Goal: Check status: Check status

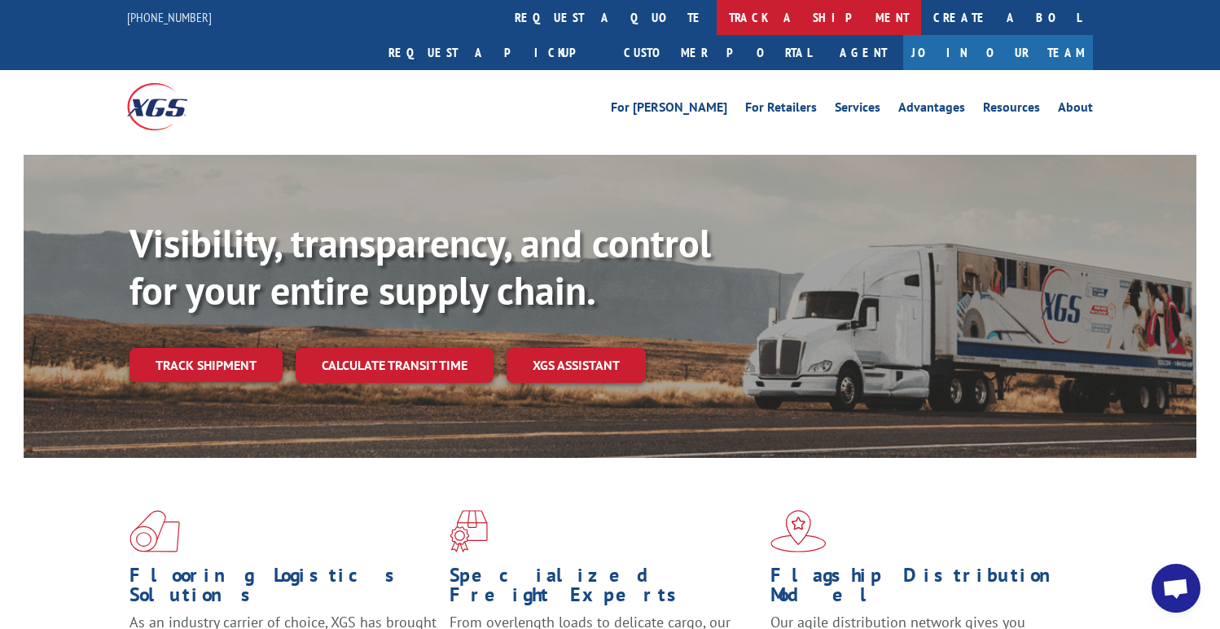
click at [716, 15] on link "track a shipment" at bounding box center [818, 17] width 204 height 35
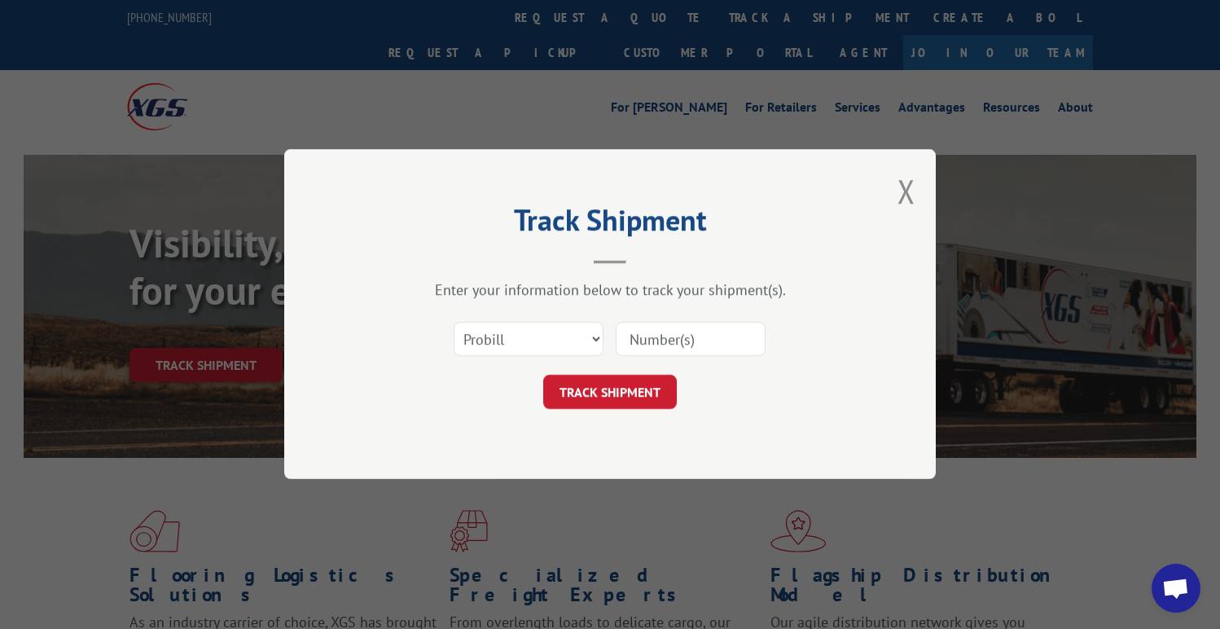
click at [651, 328] on input at bounding box center [690, 339] width 150 height 34
click at [633, 344] on input "17402613" at bounding box center [690, 339] width 150 height 34
type input "17402613"
click at [633, 382] on button "TRACK SHIPMENT" at bounding box center [610, 392] width 134 height 34
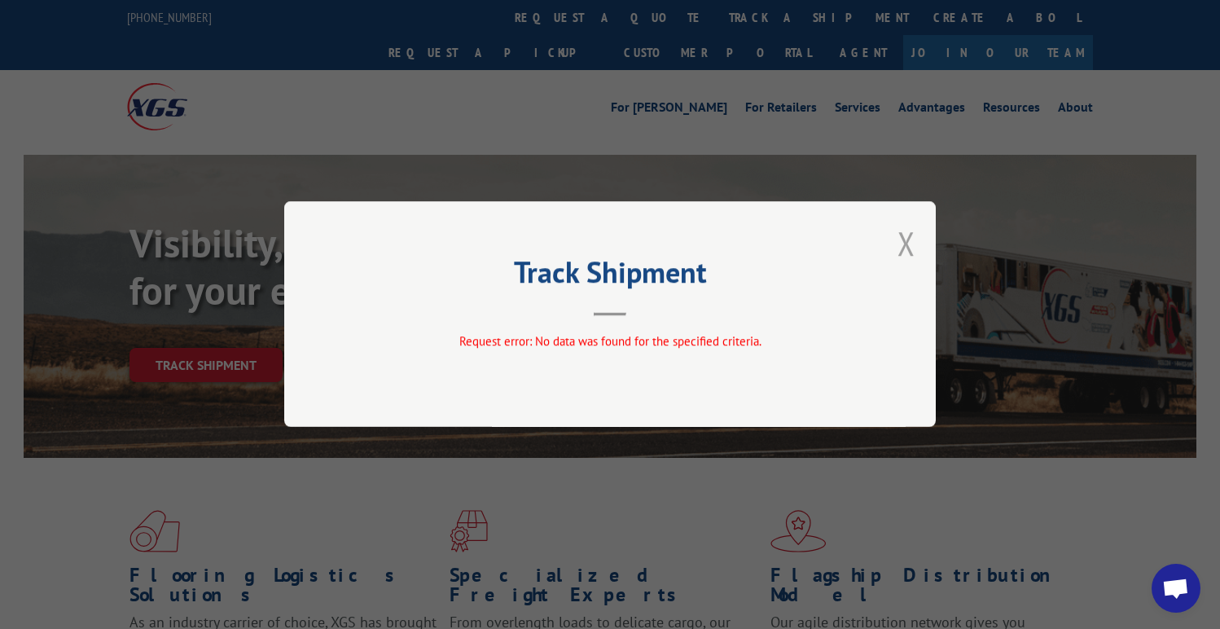
click at [898, 238] on button "Close modal" at bounding box center [906, 242] width 18 height 43
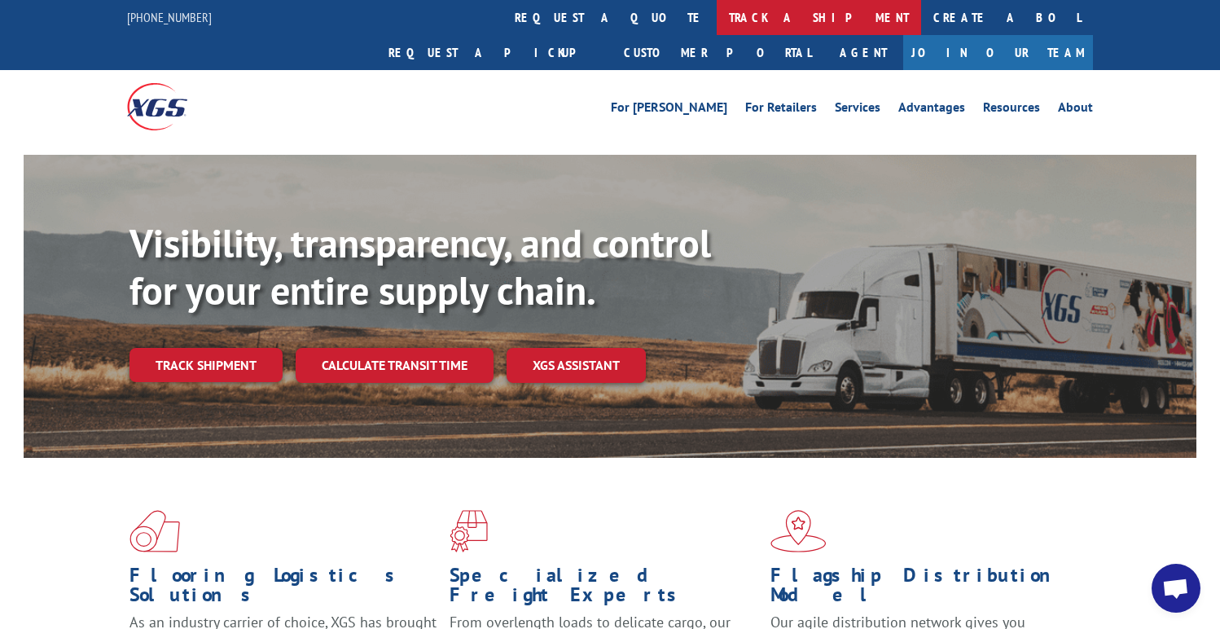
click at [716, 12] on link "track a shipment" at bounding box center [818, 17] width 204 height 35
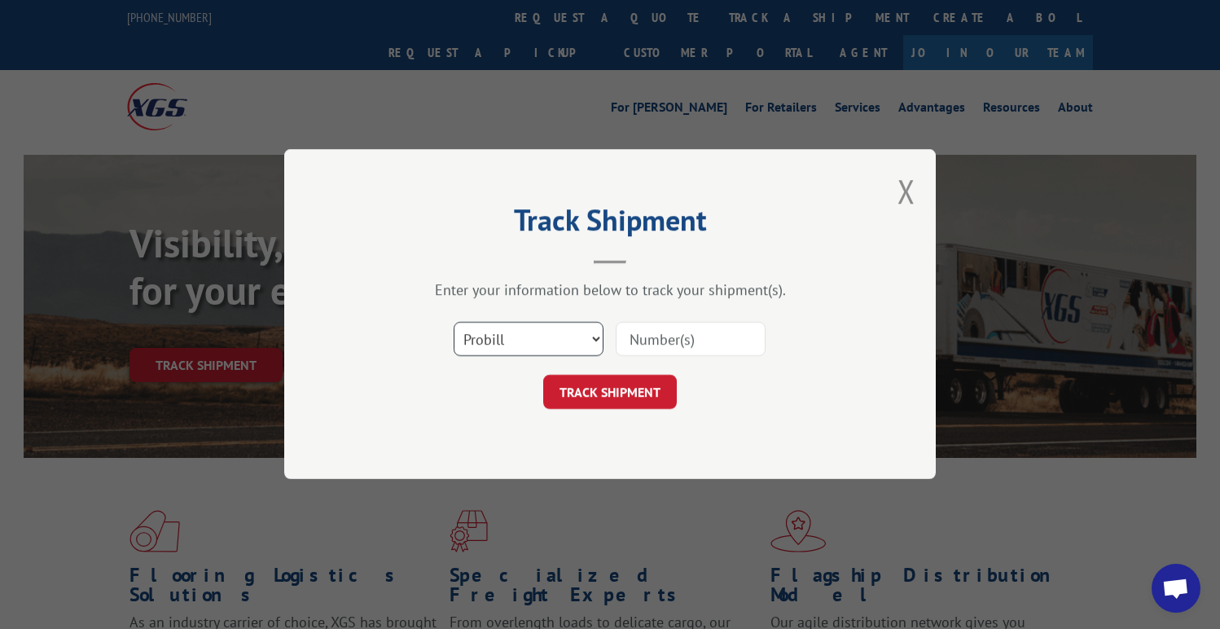
click at [561, 346] on select "Select category... Probill BOL PO" at bounding box center [528, 339] width 150 height 34
select select "bol"
click at [453, 322] on select "Select category... Probill BOL PO" at bounding box center [528, 339] width 150 height 34
click at [672, 350] on input at bounding box center [690, 339] width 150 height 34
drag, startPoint x: 706, startPoint y: 338, endPoint x: 593, endPoint y: 339, distance: 112.4
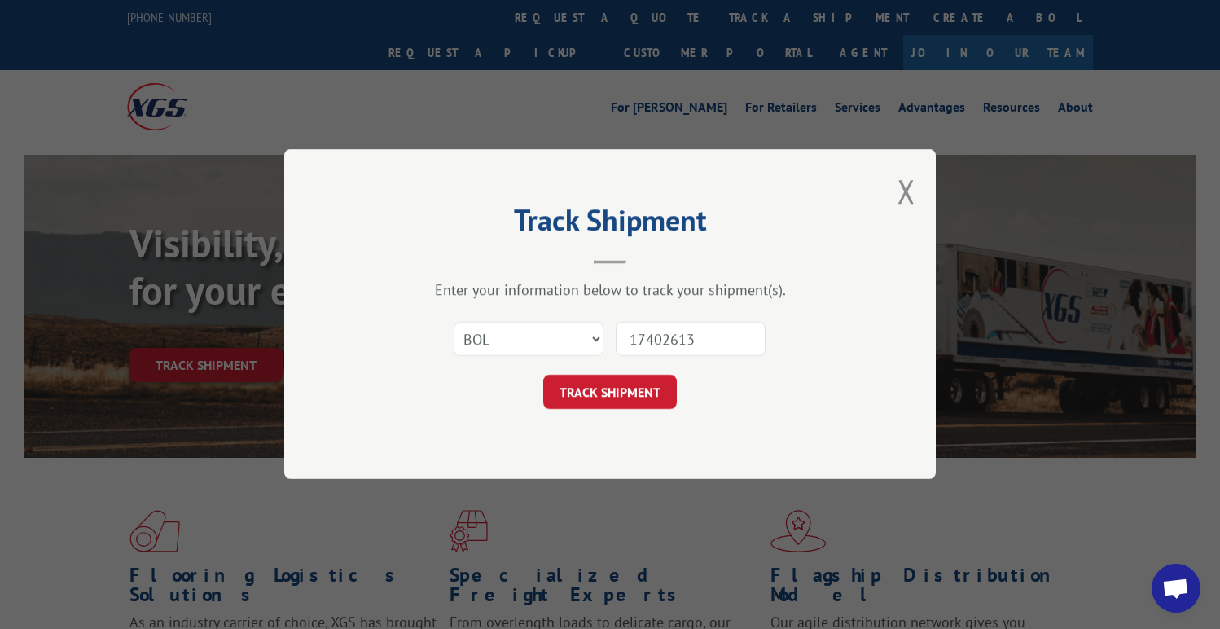
click at [593, 339] on div "Select category... Probill BOL PO 17402613" at bounding box center [610, 340] width 488 height 54
type input "17402613"
click at [598, 388] on button "TRACK SHIPMENT" at bounding box center [610, 392] width 134 height 34
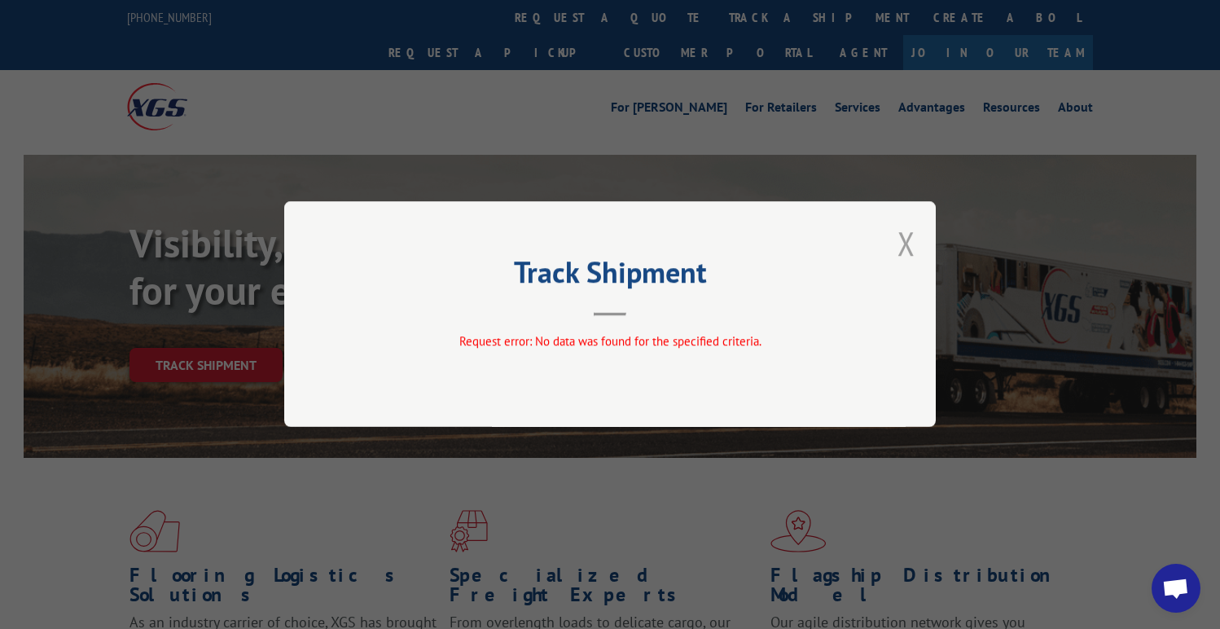
click at [910, 245] on button "Close modal" at bounding box center [906, 242] width 18 height 43
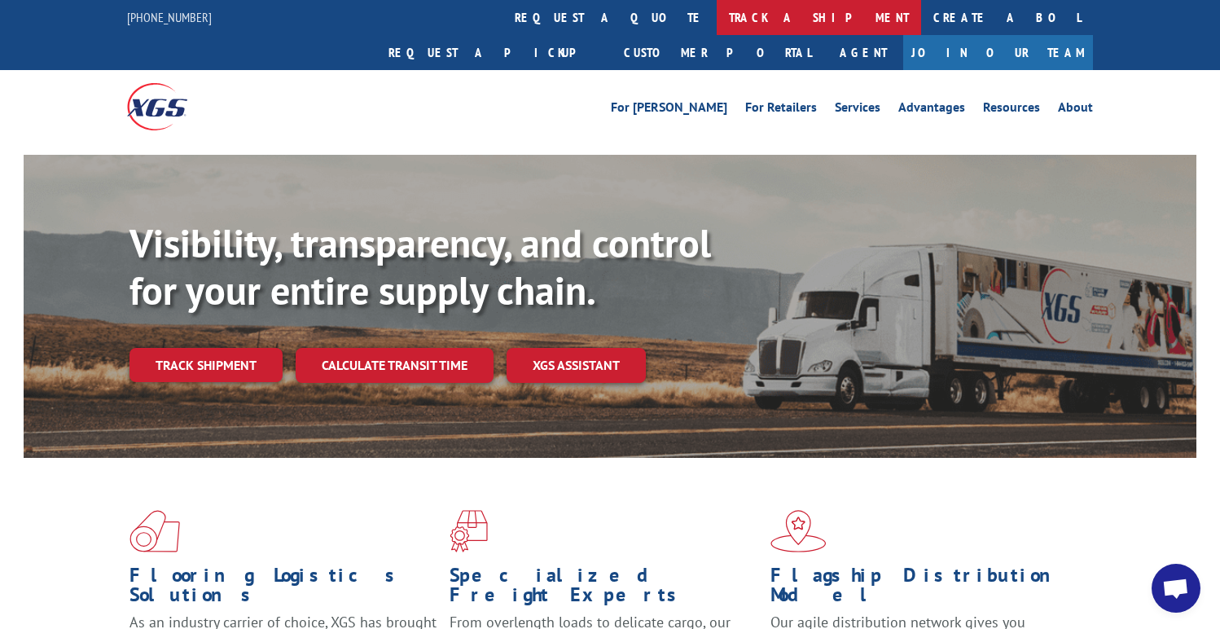
click at [716, 20] on link "track a shipment" at bounding box center [818, 17] width 204 height 35
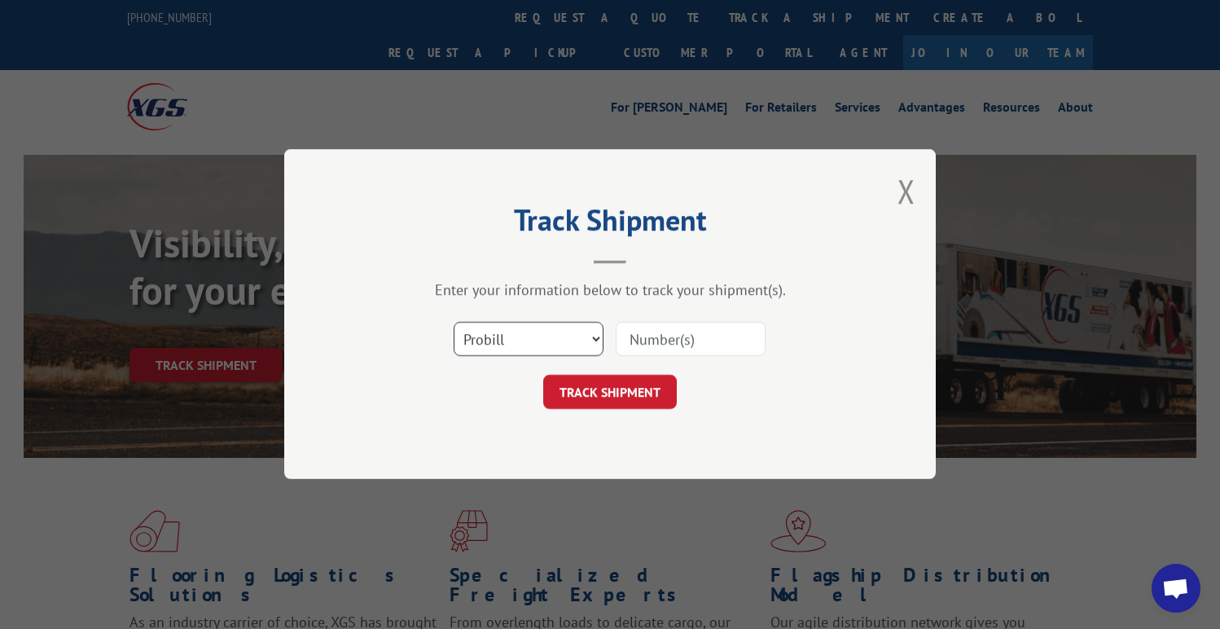
click at [540, 345] on select "Select category... Probill BOL PO" at bounding box center [528, 339] width 150 height 34
select select "po"
click at [453, 322] on select "Select category... Probill BOL PO" at bounding box center [528, 339] width 150 height 34
click at [635, 346] on input at bounding box center [690, 339] width 150 height 34
paste input "17402613"
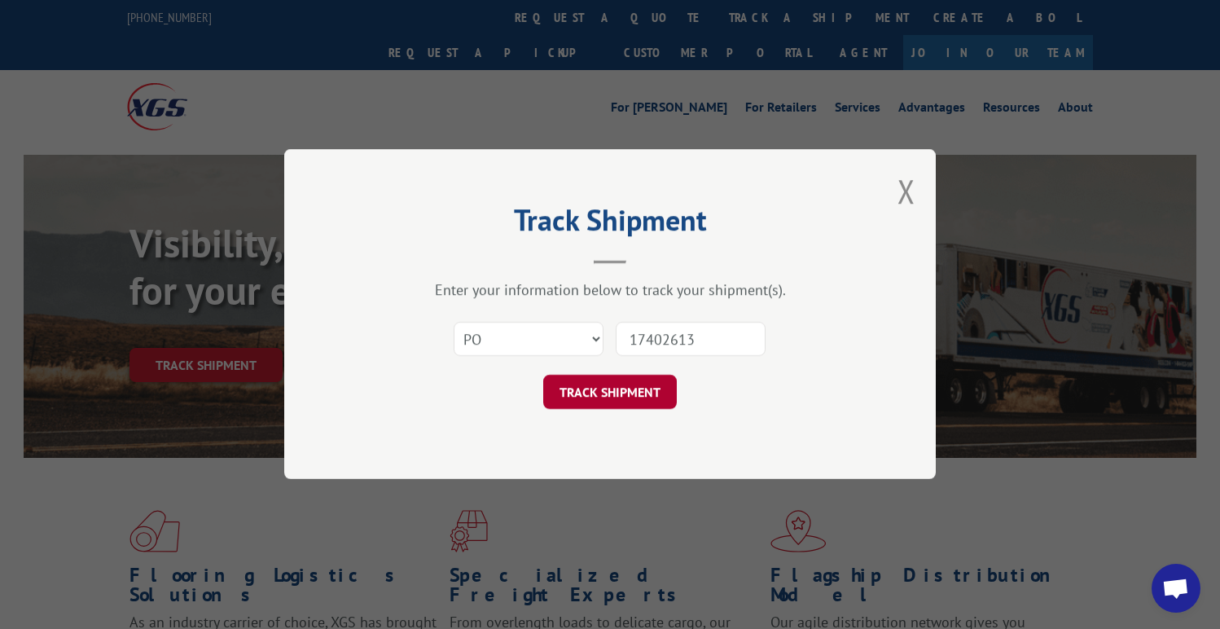
type input "17402613"
click at [623, 384] on button "TRACK SHIPMENT" at bounding box center [610, 392] width 134 height 34
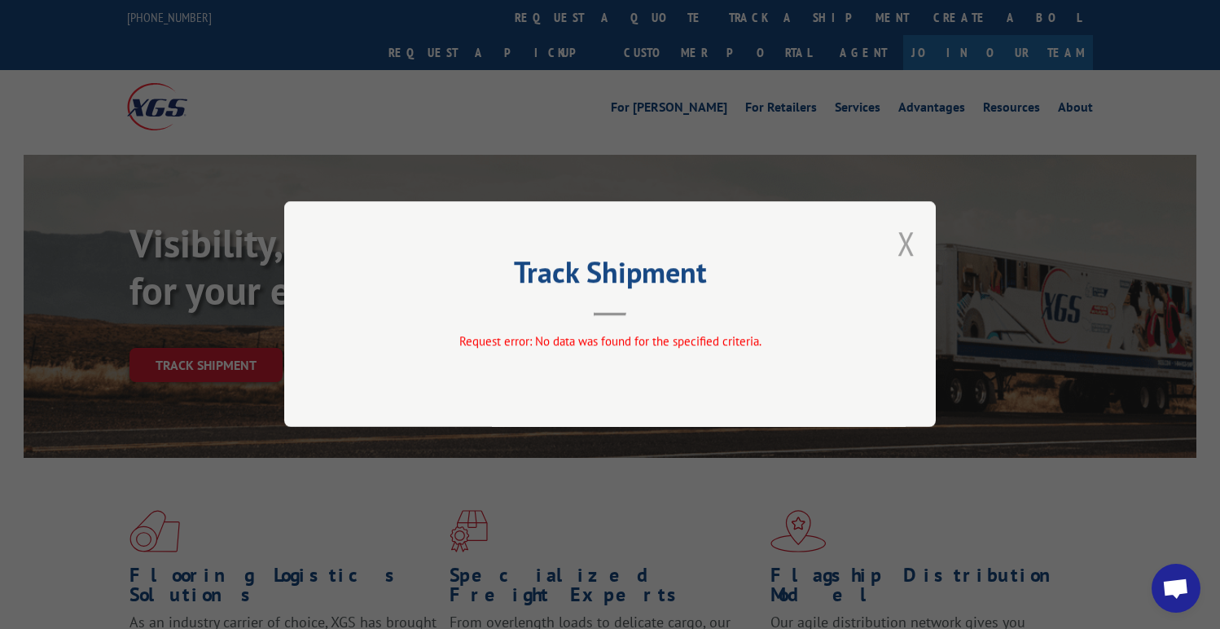
click at [902, 251] on button "Close modal" at bounding box center [906, 242] width 18 height 43
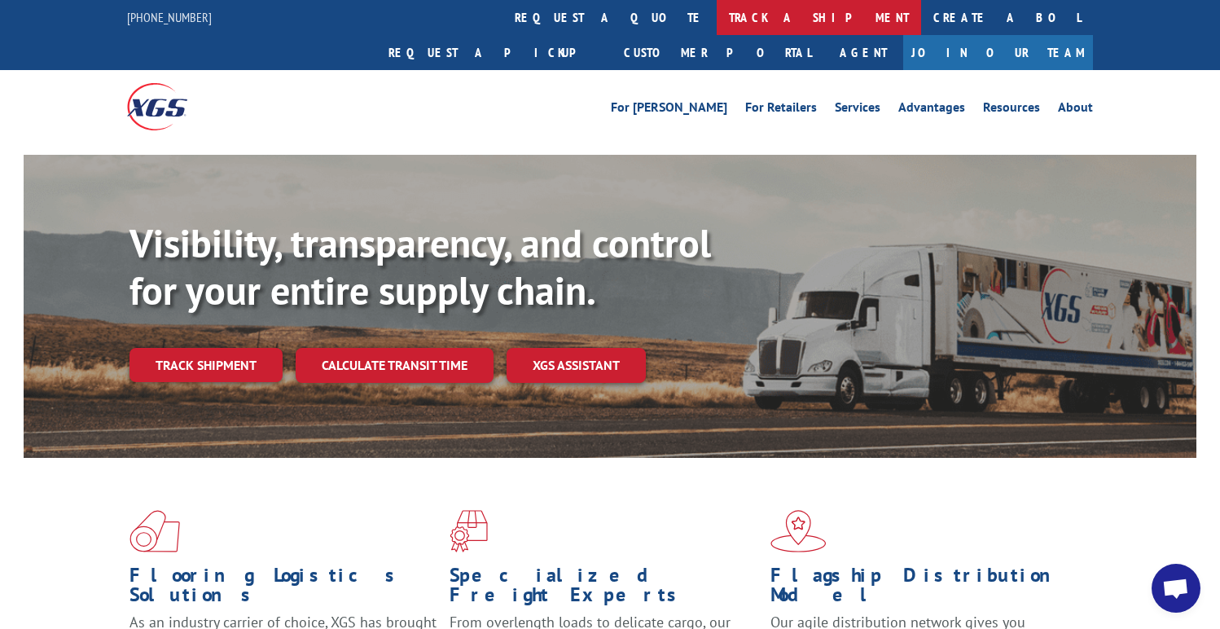
click at [716, 26] on link "track a shipment" at bounding box center [818, 17] width 204 height 35
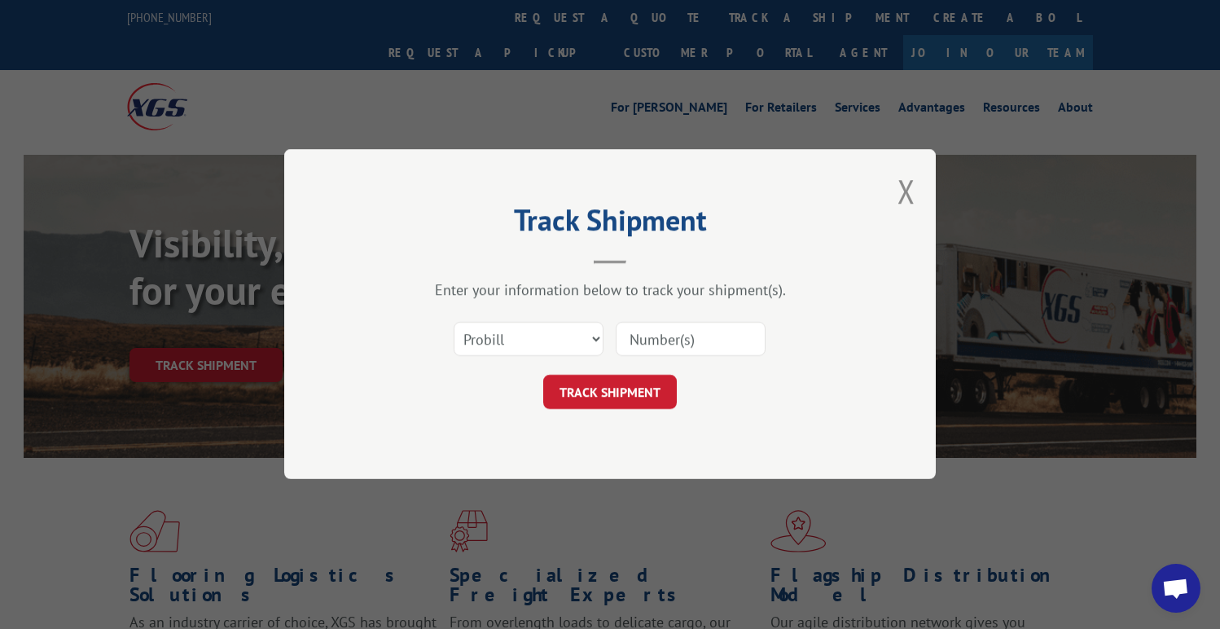
click at [650, 339] on input at bounding box center [690, 339] width 150 height 34
paste input "17402613"
type input "17402613"
click at [625, 391] on button "TRACK SHIPMENT" at bounding box center [610, 392] width 134 height 34
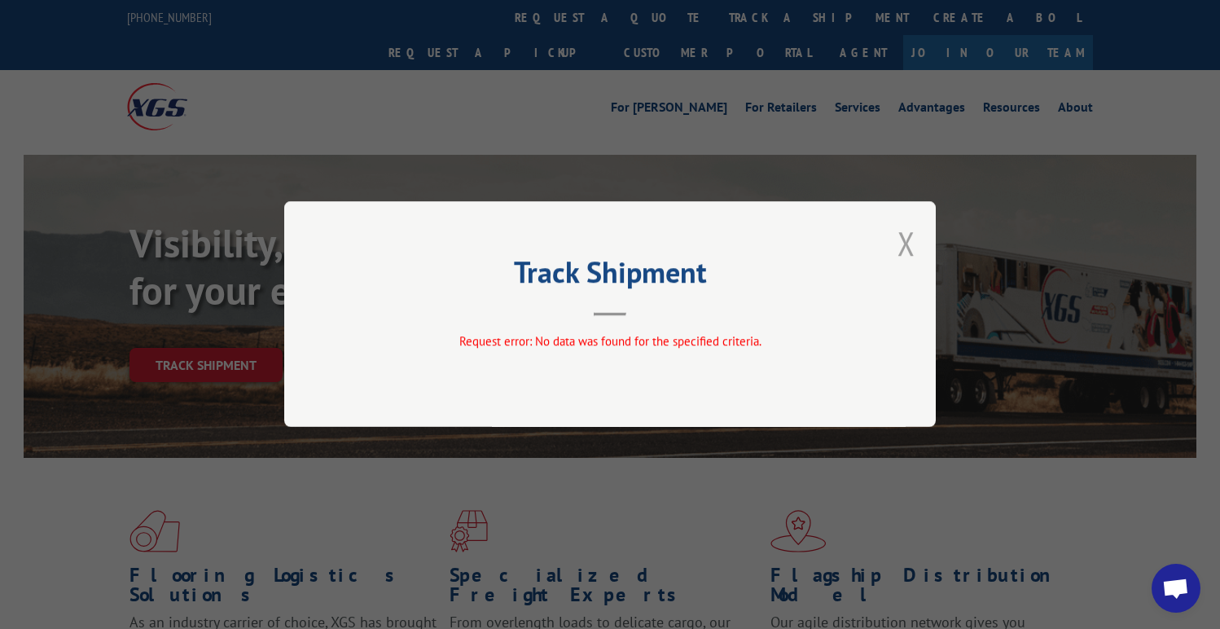
click at [904, 252] on button "Close modal" at bounding box center [906, 242] width 18 height 43
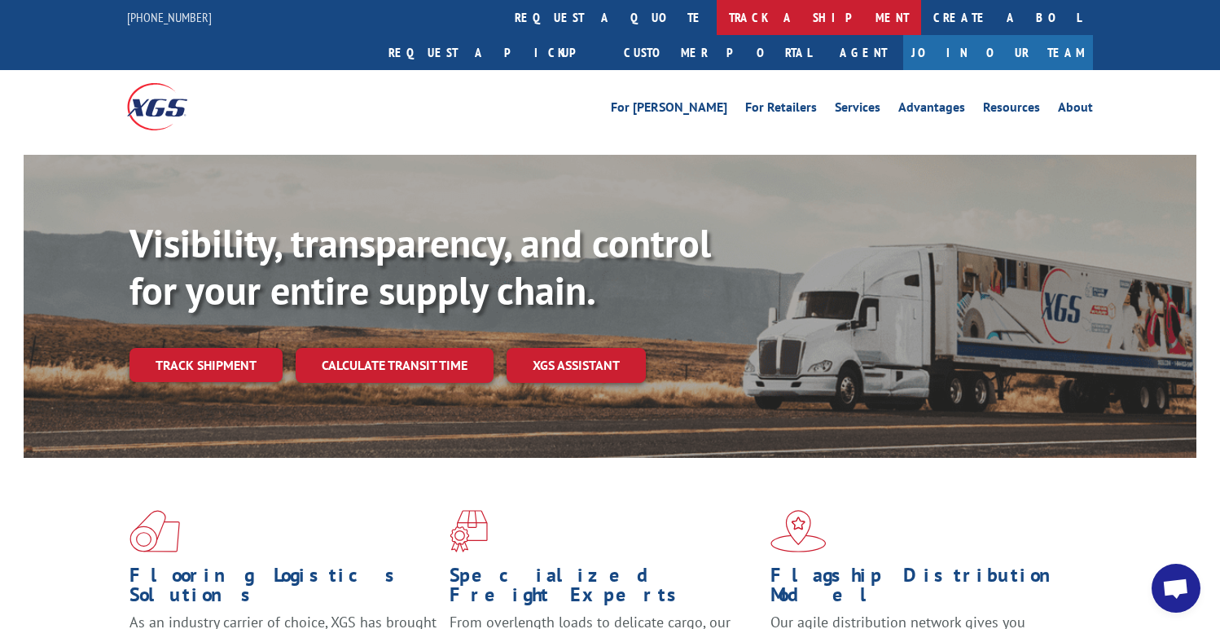
click at [716, 25] on link "track a shipment" at bounding box center [818, 17] width 204 height 35
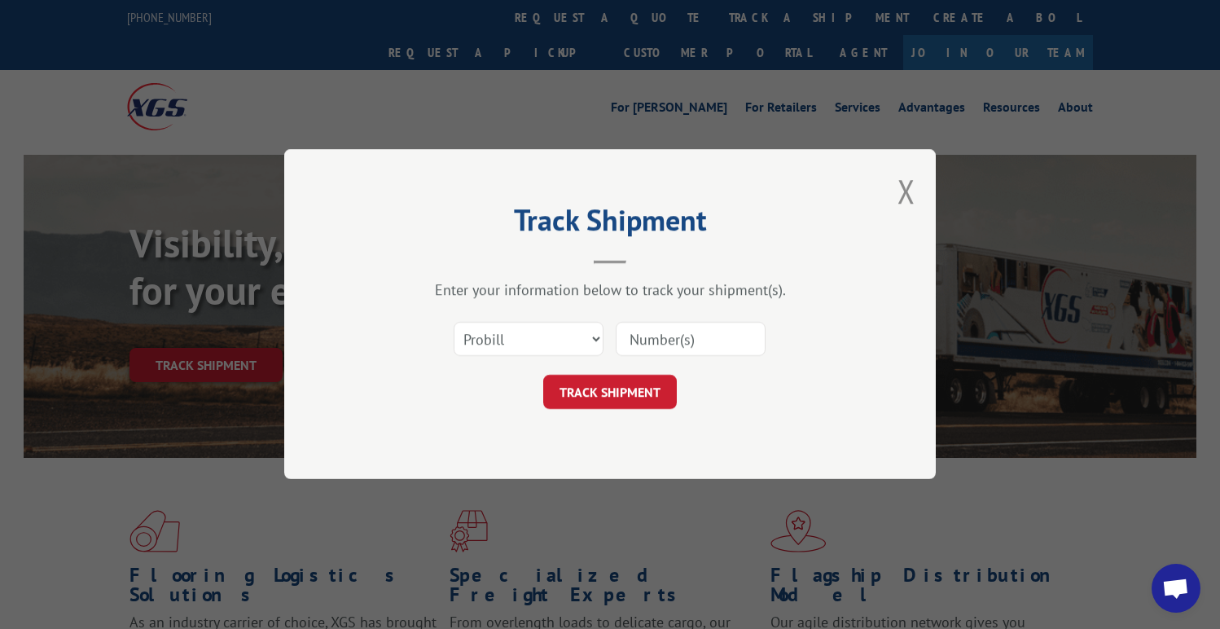
click at [654, 348] on input at bounding box center [690, 339] width 150 height 34
paste input "17402613"
type input "17402613"
click at [635, 387] on button "TRACK SHIPMENT" at bounding box center [610, 392] width 134 height 34
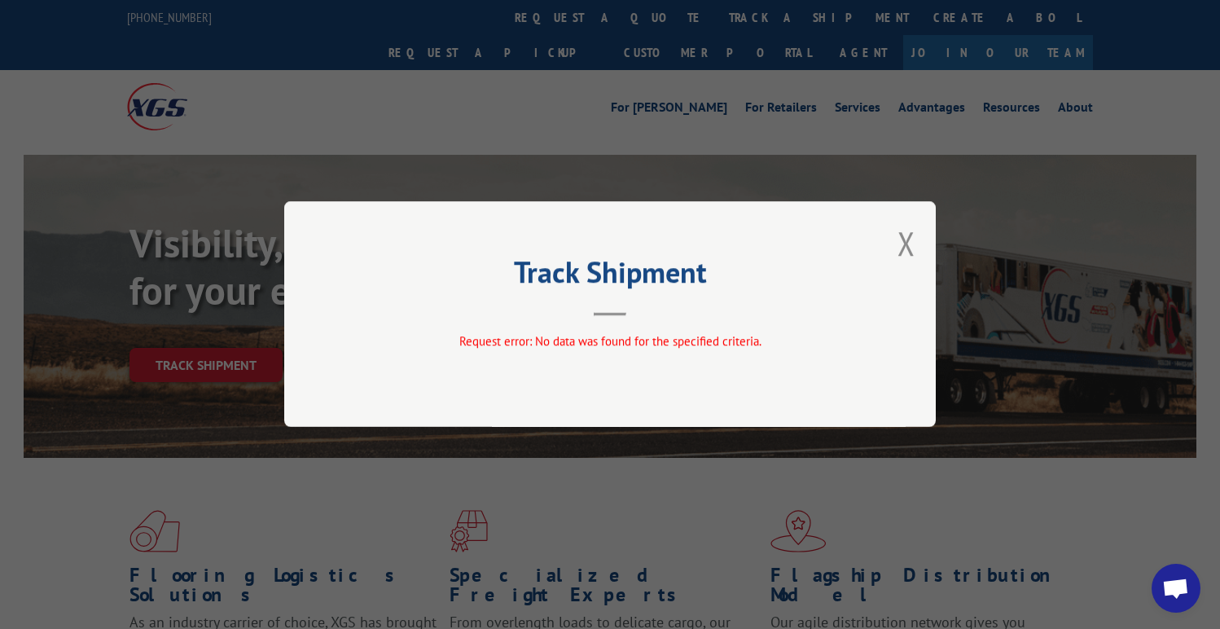
click at [774, 119] on div "Track Shipment Request error: No data was found for the specified criteria." at bounding box center [610, 314] width 1220 height 629
click at [584, 35] on div "Track Shipment Request error: No data was found for the specified criteria." at bounding box center [610, 314] width 1220 height 629
click at [899, 240] on button "Close modal" at bounding box center [906, 242] width 18 height 43
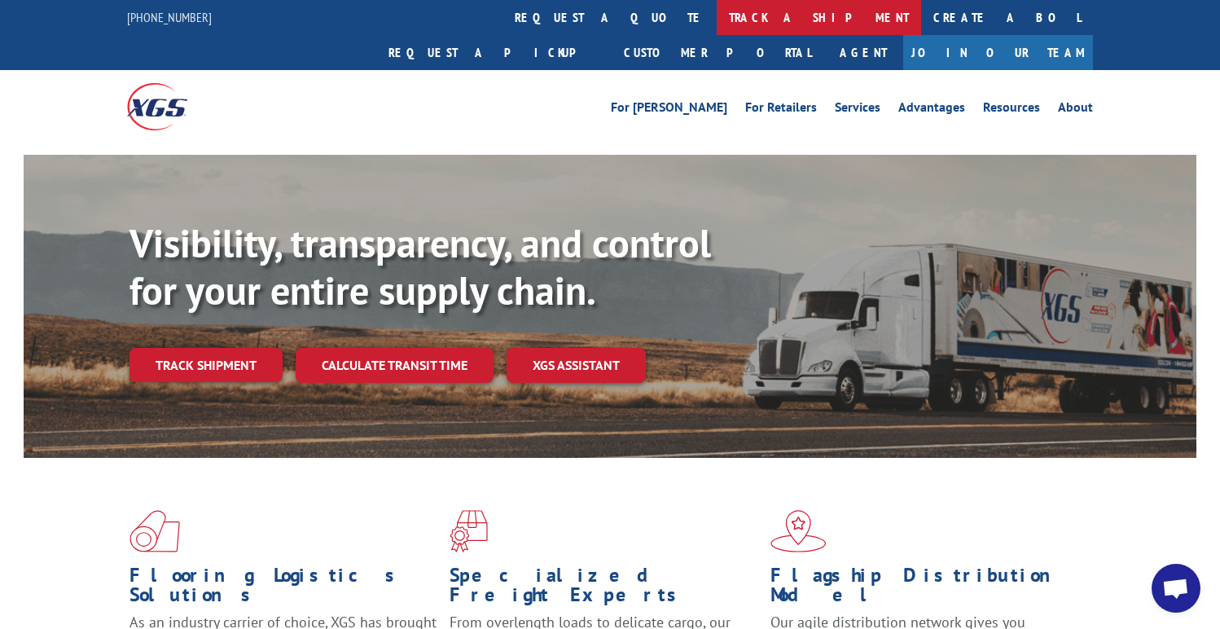
click at [716, 24] on link "track a shipment" at bounding box center [818, 17] width 204 height 35
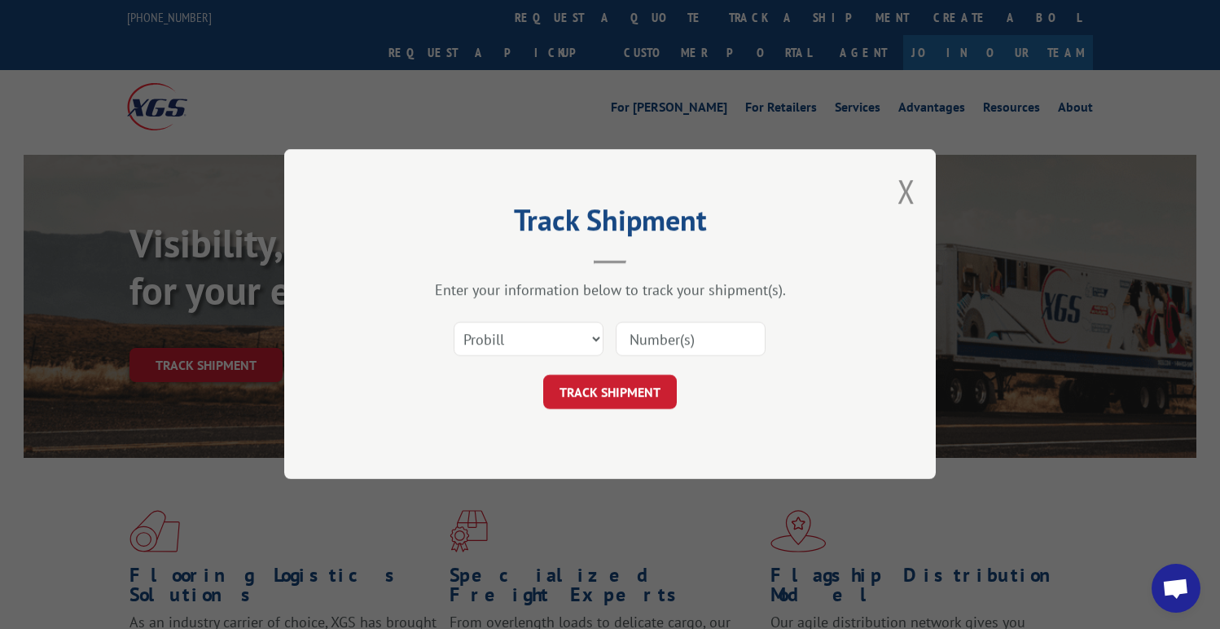
click at [646, 343] on input at bounding box center [690, 339] width 150 height 34
paste input "1001445732"
type input "1001445732"
click at [619, 392] on button "TRACK SHIPMENT" at bounding box center [610, 392] width 134 height 34
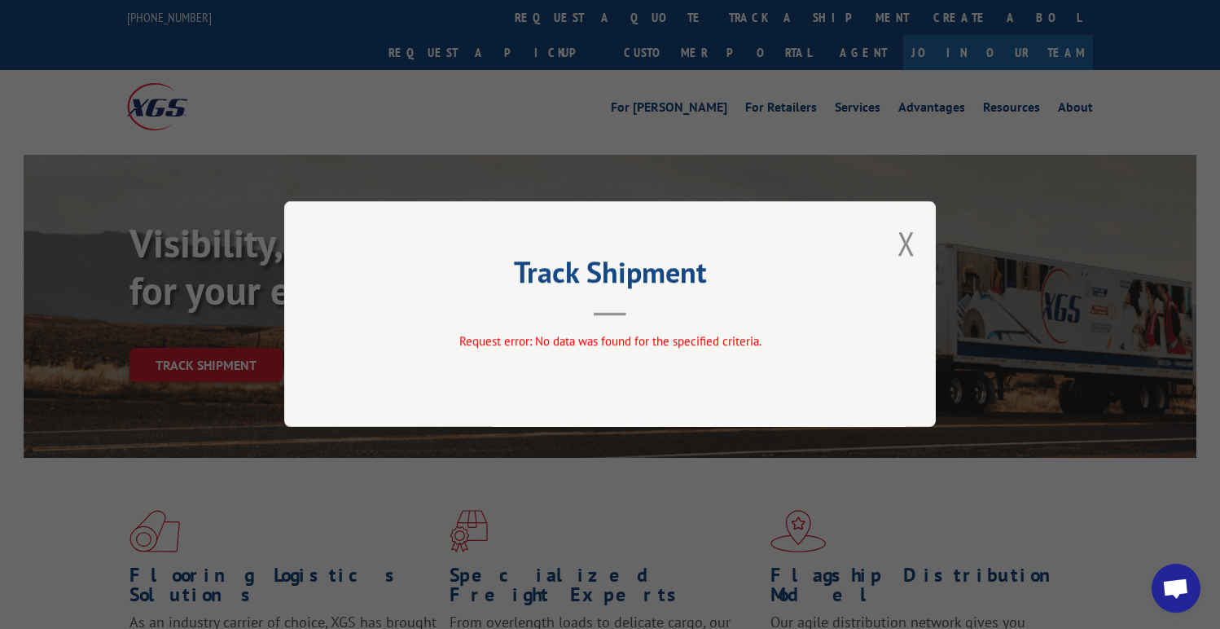
click at [889, 253] on div "Track Shipment Request error: No data was found for the specified criteria." at bounding box center [609, 314] width 651 height 226
click at [900, 253] on button "Close modal" at bounding box center [906, 242] width 18 height 43
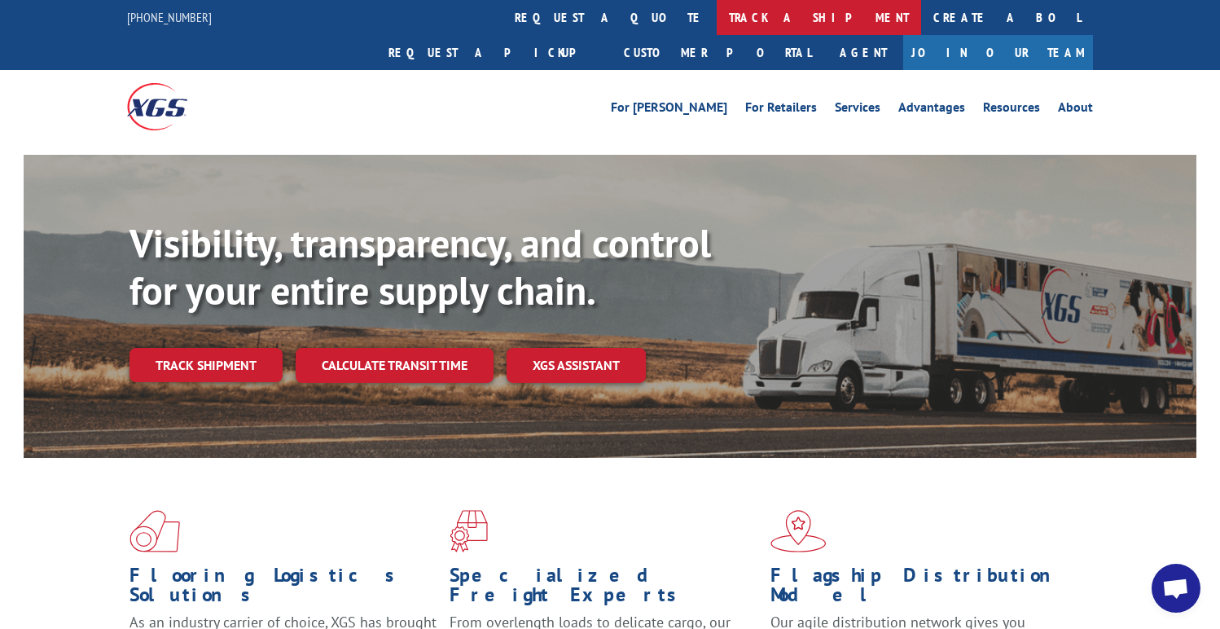
click at [716, 15] on link "track a shipment" at bounding box center [818, 17] width 204 height 35
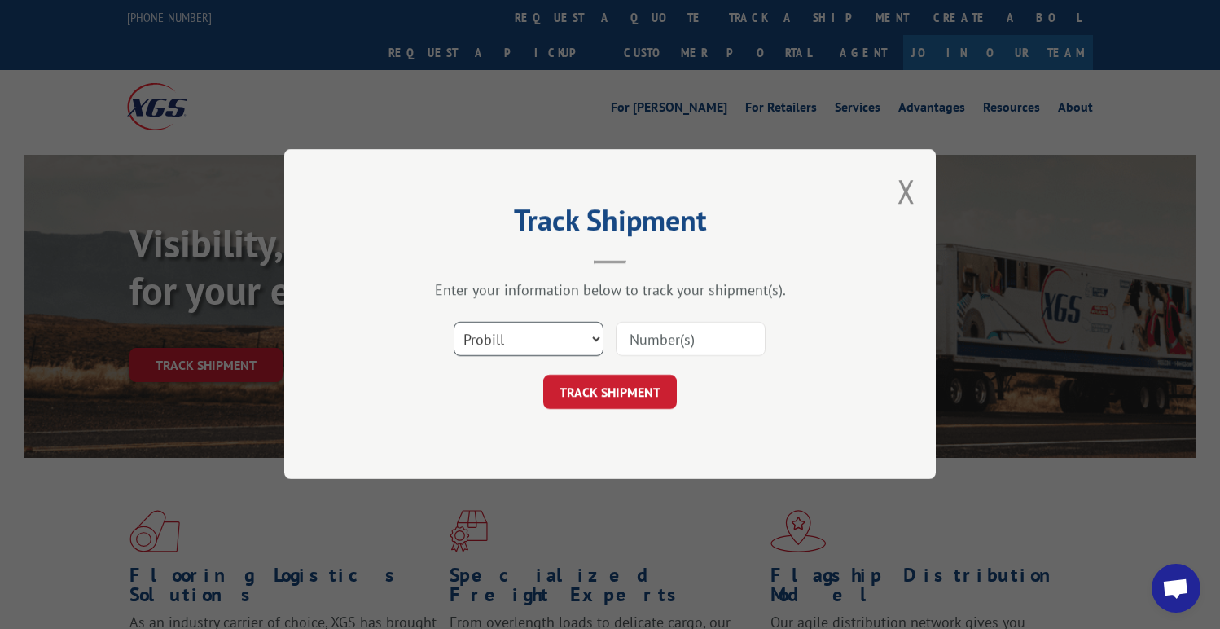
click at [490, 334] on select "Select category... Probill BOL PO" at bounding box center [528, 339] width 150 height 34
select select "bol"
click at [453, 322] on select "Select category... Probill BOL PO" at bounding box center [528, 339] width 150 height 34
click at [629, 332] on input at bounding box center [690, 339] width 150 height 34
paste input "1001445732"
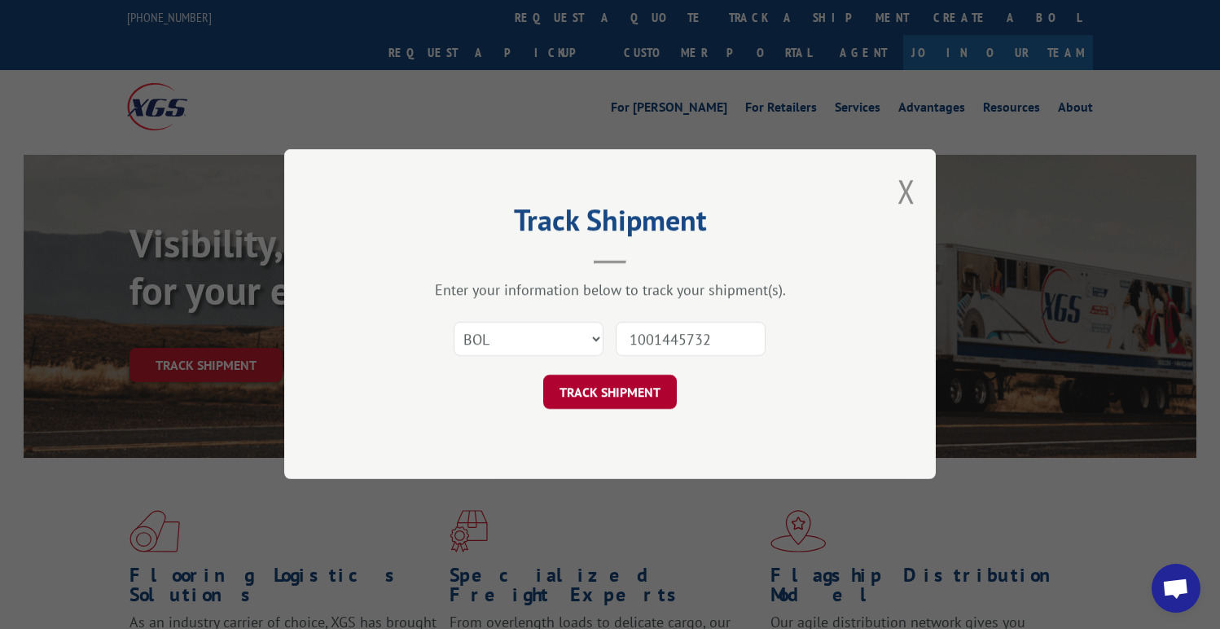
type input "1001445732"
click at [621, 378] on button "TRACK SHIPMENT" at bounding box center [610, 392] width 134 height 34
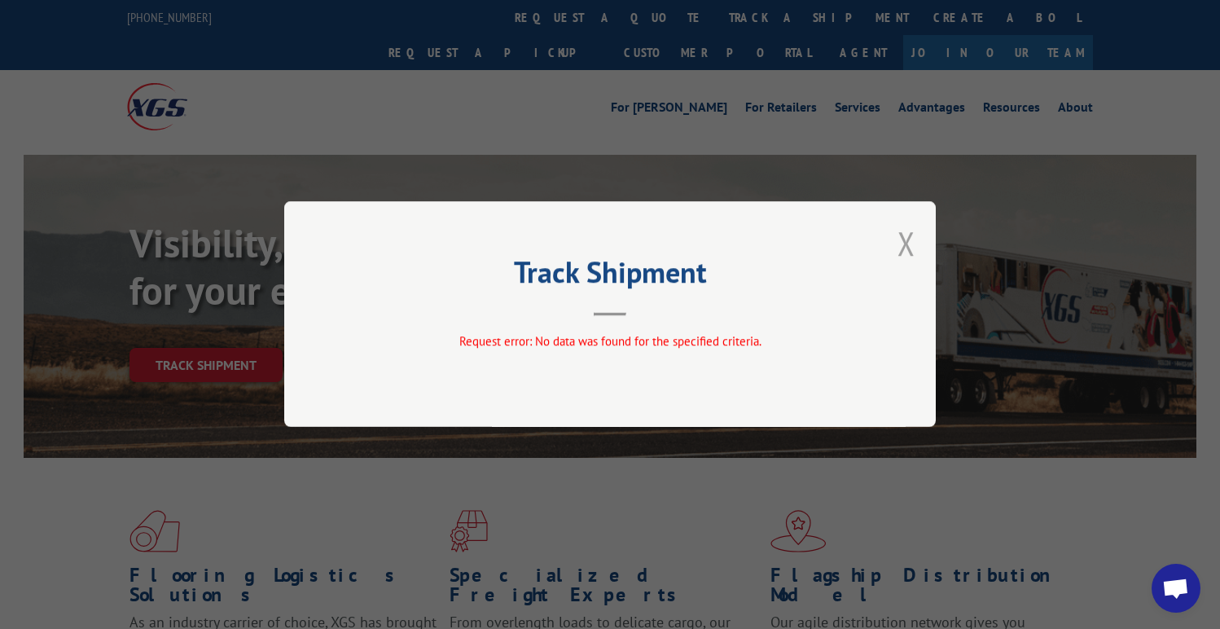
click at [906, 240] on button "Close modal" at bounding box center [906, 242] width 18 height 43
